Goal: Task Accomplishment & Management: Complete application form

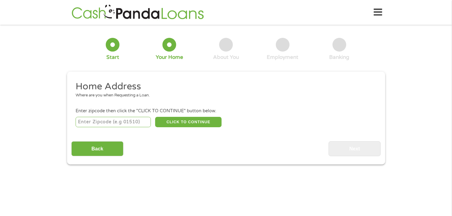
click at [113, 124] on input "number" at bounding box center [113, 122] width 75 height 10
type input "60450"
select select "[US_STATE]"
click at [187, 121] on button "CLICK TO CONTINUE" at bounding box center [188, 122] width 67 height 10
type input "60450"
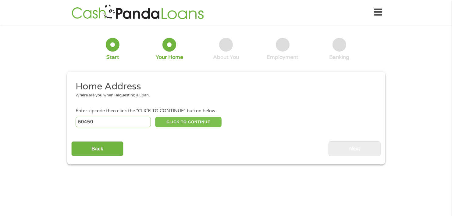
type input "[PERSON_NAME]"
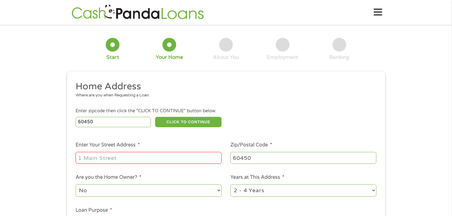
click at [128, 158] on input "Enter Your Street Address *" at bounding box center [149, 158] width 146 height 12
type input "70 Green Acres Dr"
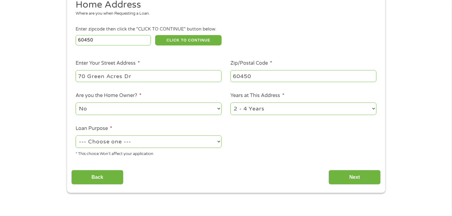
scroll to position [92, 0]
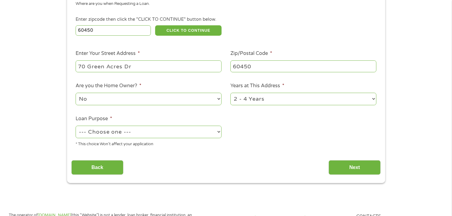
click at [165, 132] on select "--- Choose one --- Pay Bills Debt Consolidation Home Improvement Major Purchase…" at bounding box center [149, 132] width 146 height 13
select select "shorttermcash"
click at [76, 126] on select "--- Choose one --- Pay Bills Debt Consolidation Home Improvement Major Purchase…" at bounding box center [149, 132] width 146 height 13
click at [344, 166] on input "Next" at bounding box center [355, 167] width 52 height 15
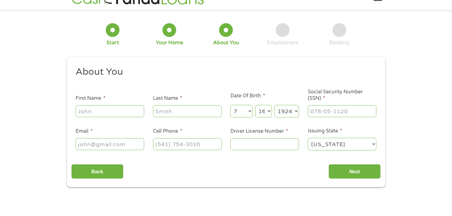
scroll to position [0, 0]
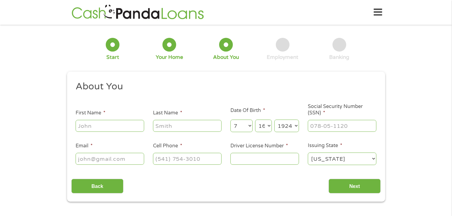
click at [116, 129] on input "First Name *" at bounding box center [110, 126] width 69 height 12
type input "[PERSON_NAME]"
type input "[EMAIL_ADDRESS][DOMAIN_NAME]"
type input "[PHONE_NUMBER]"
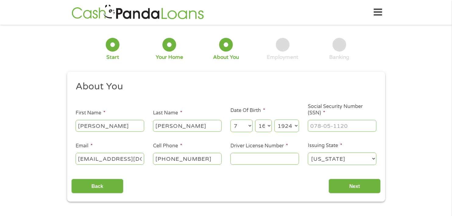
click at [289, 127] on select "Year [DATE] 2006 2005 2004 2003 2002 2001 2000 1999 1998 1997 1996 1995 1994 19…" at bounding box center [287, 126] width 25 height 13
select select "1988"
click at [275, 120] on select "Year [DATE] 2006 2005 2004 2003 2002 2001 2000 1999 1998 1997 1996 1995 1994 19…" at bounding box center [287, 126] width 25 height 13
click at [325, 126] on input "___-__-____" at bounding box center [342, 126] width 69 height 12
type input "351-82-0499"
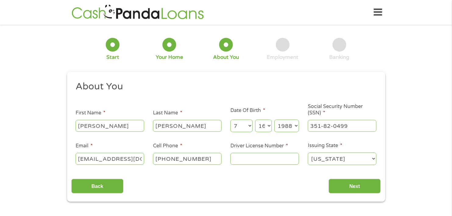
click at [254, 163] on input "Driver License Number *" at bounding box center [265, 159] width 69 height 12
type input "41555588202W"
click at [342, 180] on input "Next" at bounding box center [355, 186] width 52 height 15
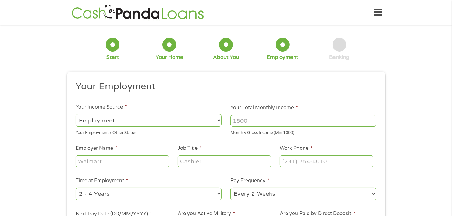
click at [106, 122] on select "--- Choose one --- Employment [DEMOGRAPHIC_DATA] Benefits" at bounding box center [149, 120] width 146 height 13
click at [76, 114] on select "--- Choose one --- Employment [DEMOGRAPHIC_DATA] Benefits" at bounding box center [149, 120] width 146 height 13
click at [258, 122] on input "Your Total Monthly Income *" at bounding box center [304, 121] width 146 height 12
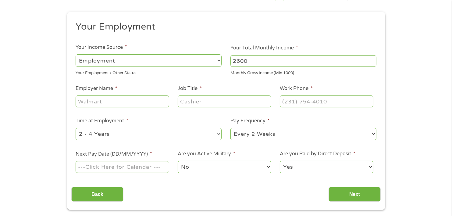
scroll to position [61, 0]
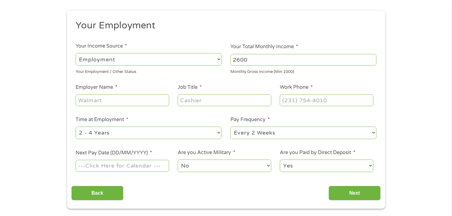
type input "2600"
click at [129, 100] on input "Employer Name *" at bounding box center [122, 100] width 93 height 12
type input "mcdonalds"
click at [193, 102] on input "Job Title *" at bounding box center [224, 100] width 93 height 12
type input "crew"
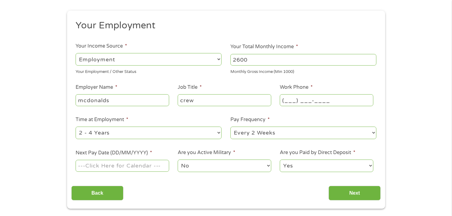
click at [290, 100] on input "(___) ___-____" at bounding box center [326, 100] width 93 height 12
type input "[PHONE_NUMBER]"
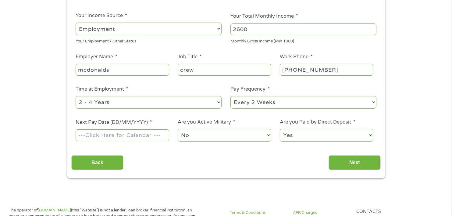
click at [121, 138] on input "Next Pay Date (DD/MM/YYYY) *" at bounding box center [122, 135] width 93 height 12
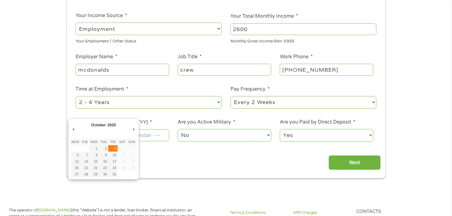
type input "[DATE]"
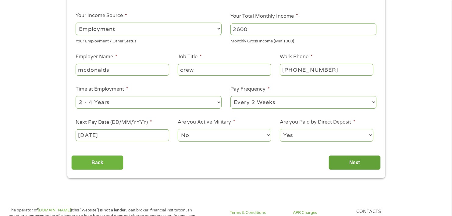
click at [348, 164] on input "Next" at bounding box center [355, 162] width 52 height 15
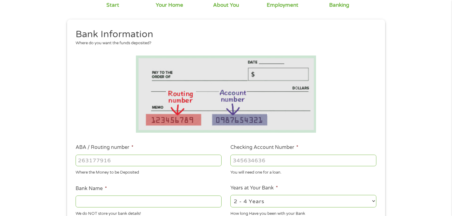
scroll to position [61, 0]
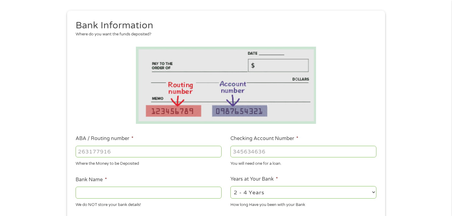
click at [111, 153] on input "ABA / Routing number *" at bounding box center [149, 152] width 146 height 12
type input "124303120"
type input "GREEN DOT BANK"
type input "124303120"
click at [249, 156] on input "Checking Account Number *" at bounding box center [304, 152] width 146 height 12
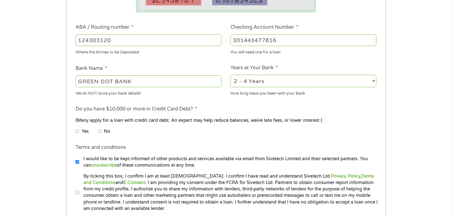
scroll to position [183, 0]
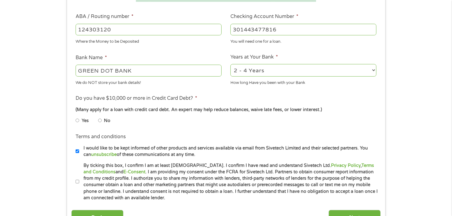
type input "301443477816"
click at [100, 120] on input "No" at bounding box center [100, 121] width 4 height 10
radio input "true"
click at [77, 180] on input "By ticking this box, I confirm I am at least [DEMOGRAPHIC_DATA]. I confirm I ha…" at bounding box center [78, 182] width 4 height 10
checkbox input "true"
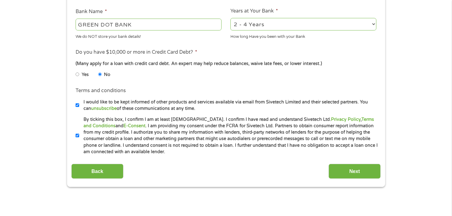
scroll to position [244, 0]
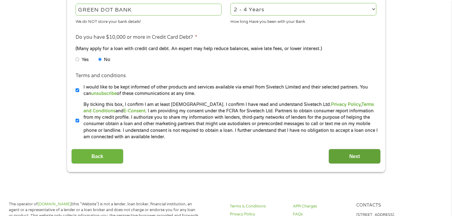
click at [351, 153] on input "Next" at bounding box center [355, 156] width 52 height 15
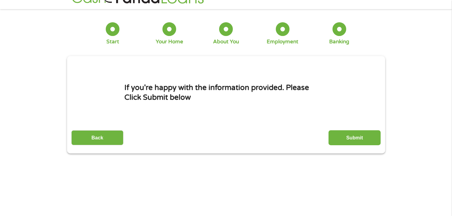
scroll to position [0, 0]
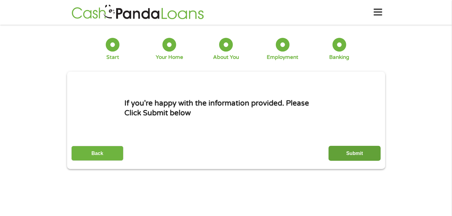
click at [359, 153] on input "Submit" at bounding box center [355, 153] width 52 height 15
